Goal: Information Seeking & Learning: Compare options

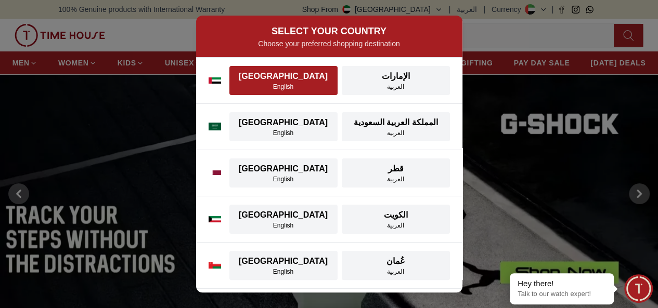
click at [291, 88] on div "English" at bounding box center [284, 87] width 96 height 8
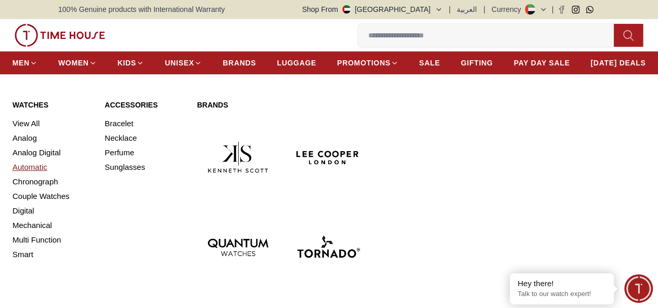
click at [41, 175] on link "Automatic" at bounding box center [52, 167] width 80 height 15
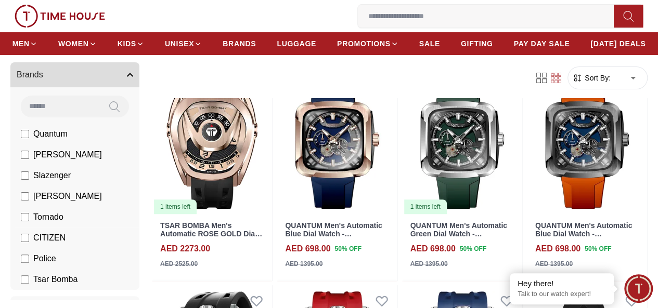
scroll to position [104, 0]
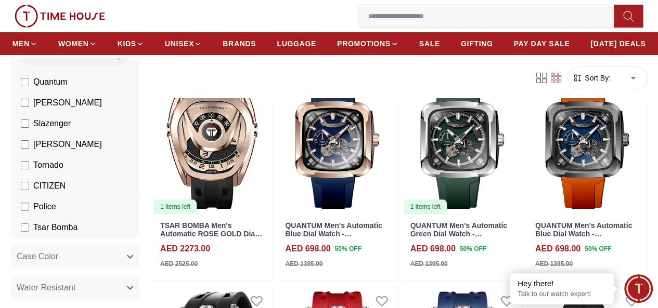
click at [48, 206] on span "Police" at bounding box center [44, 207] width 23 height 12
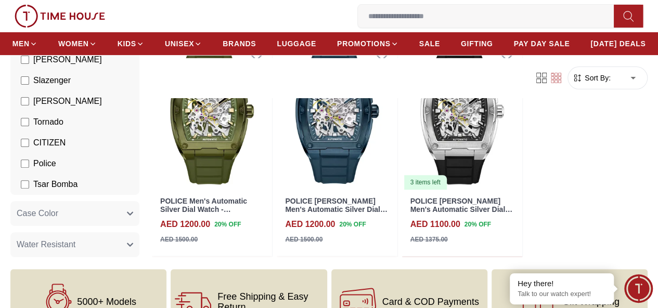
scroll to position [104, 0]
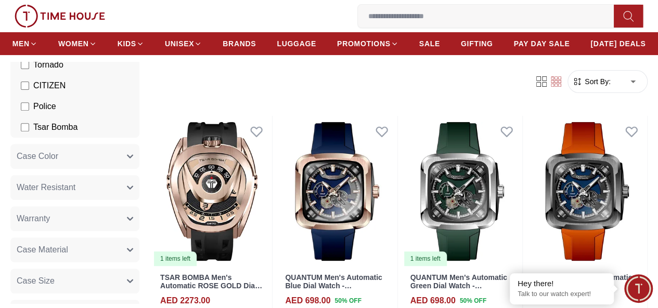
scroll to position [156, 0]
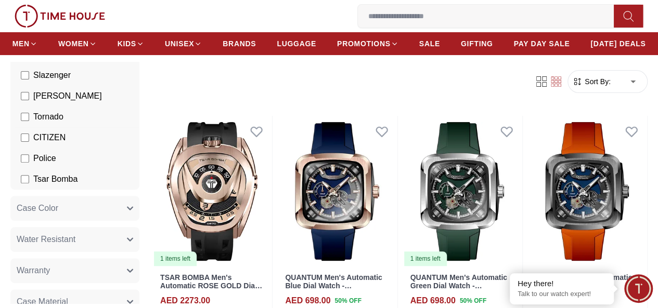
click at [55, 144] on span "CITIZEN" at bounding box center [49, 138] width 32 height 12
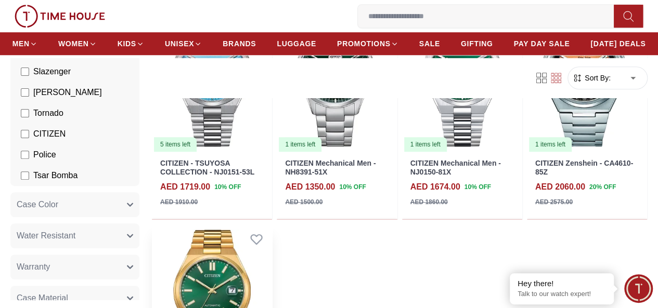
scroll to position [260, 0]
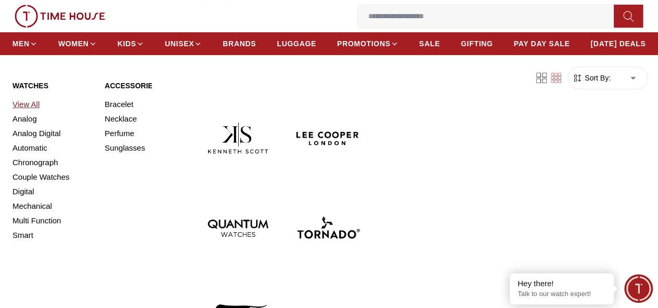
click at [26, 112] on link "View All" at bounding box center [52, 104] width 80 height 15
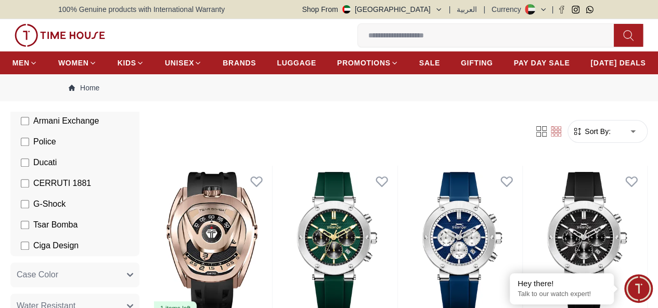
scroll to position [364, 0]
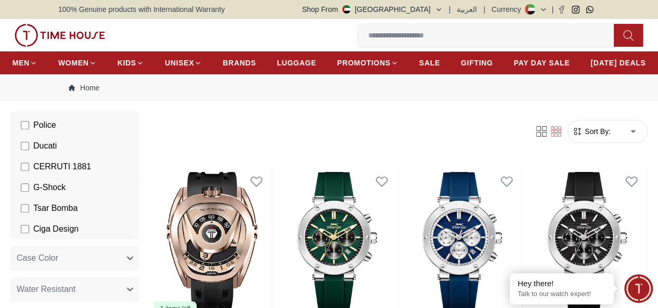
click at [56, 194] on span "G-Shock" at bounding box center [49, 187] width 32 height 12
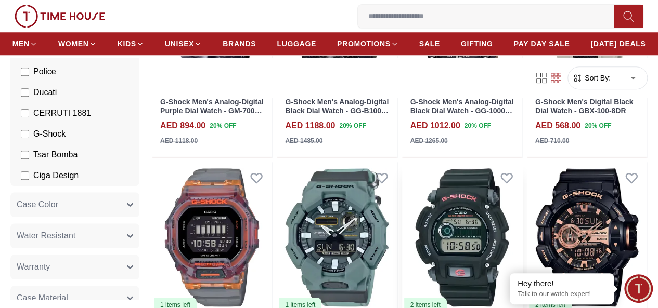
scroll to position [520, 0]
